Goal: Task Accomplishment & Management: Use online tool/utility

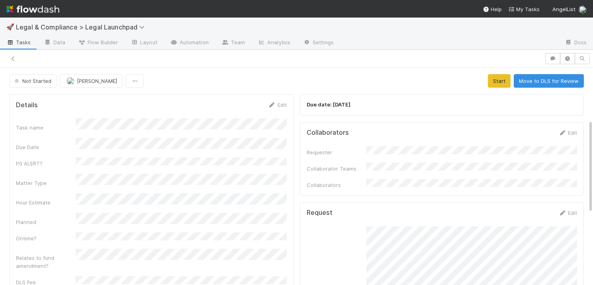
scroll to position [120, 0]
click at [501, 82] on button "Start" at bounding box center [499, 81] width 23 height 14
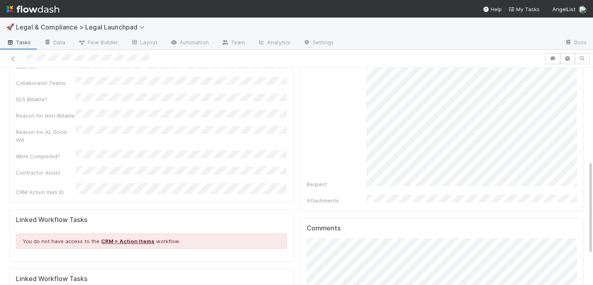
scroll to position [226, 0]
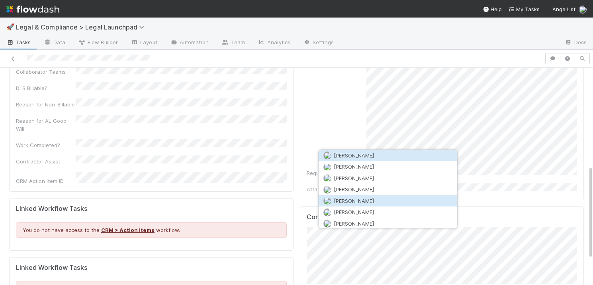
click at [355, 199] on span "Archit Dhar" at bounding box center [354, 200] width 40 height 6
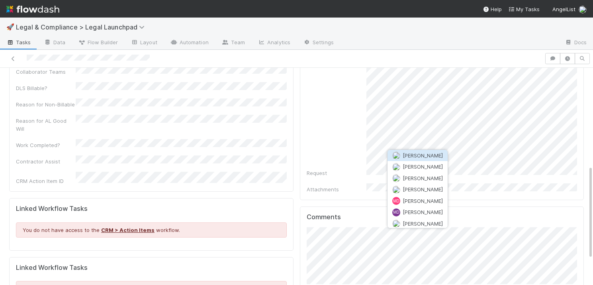
click at [417, 156] on span "Micah Sucherman" at bounding box center [422, 155] width 40 height 6
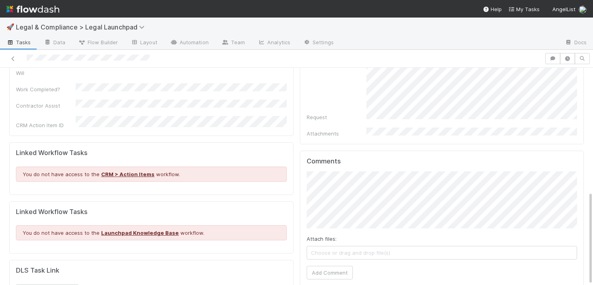
scroll to position [286, 0]
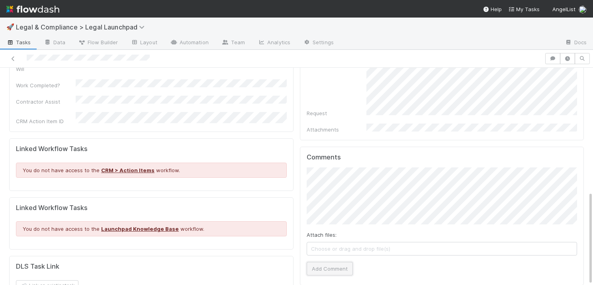
click at [333, 261] on button "Add Comment" at bounding box center [329, 268] width 46 height 14
